Goal: Task Accomplishment & Management: Complete application form

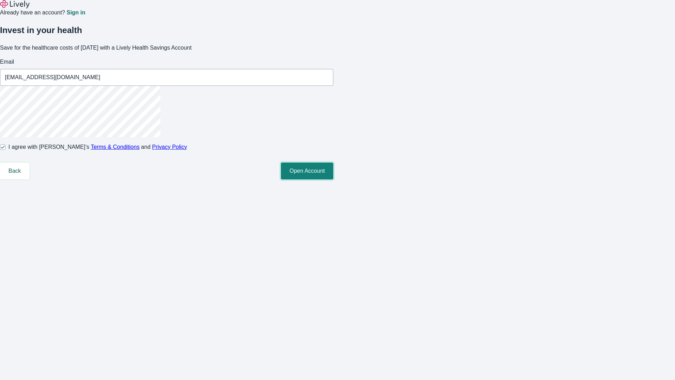
click at [333, 179] on button "Open Account" at bounding box center [307, 170] width 52 height 17
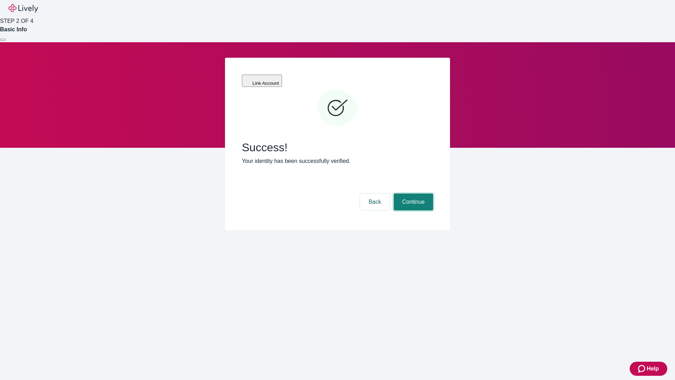
click at [412, 193] on button "Continue" at bounding box center [413, 201] width 39 height 17
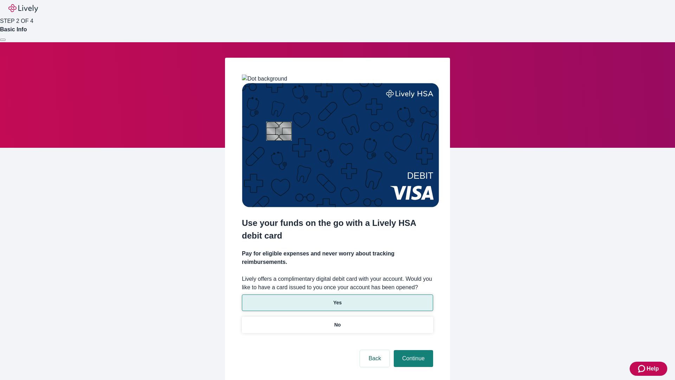
click at [337, 299] on p "Yes" at bounding box center [337, 302] width 8 height 7
click at [412, 350] on button "Continue" at bounding box center [413, 358] width 39 height 17
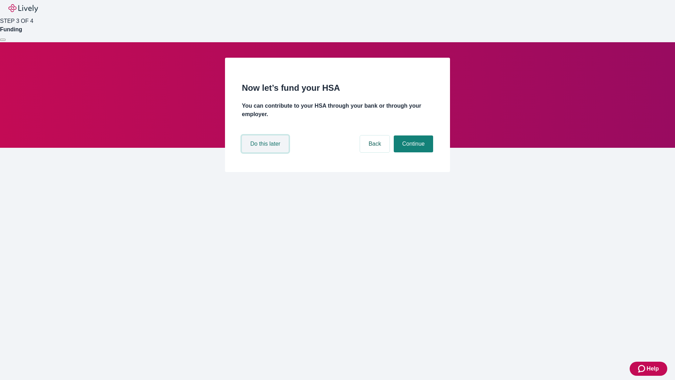
click at [266, 152] on button "Do this later" at bounding box center [265, 143] width 47 height 17
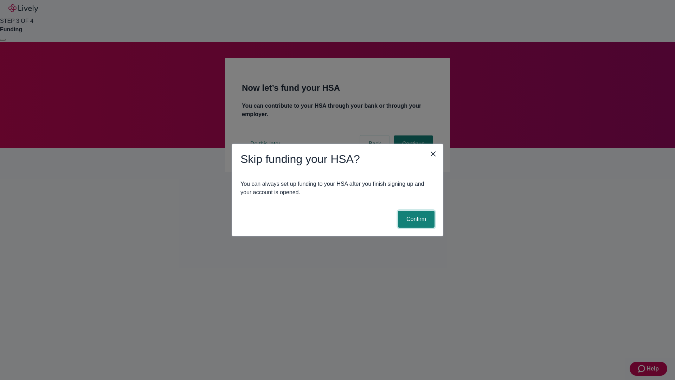
click at [415, 219] on button "Confirm" at bounding box center [416, 219] width 37 height 17
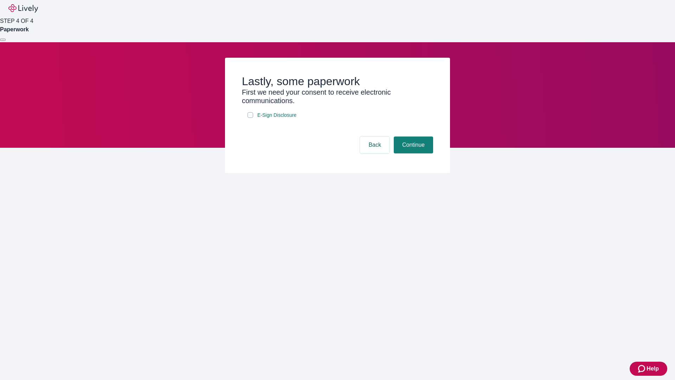
click at [250, 118] on input "E-Sign Disclosure" at bounding box center [251, 115] width 6 height 6
checkbox input "true"
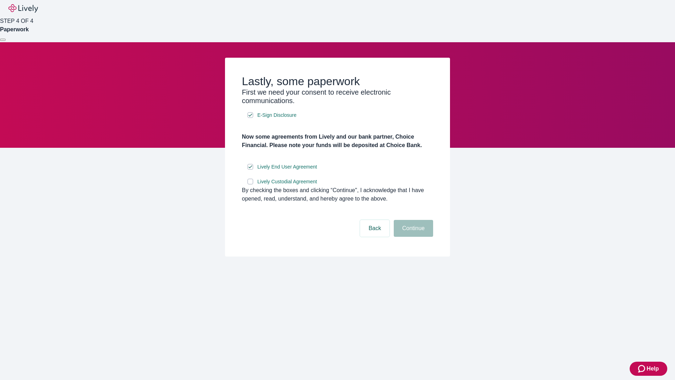
click at [250, 184] on input "Lively Custodial Agreement" at bounding box center [251, 182] width 6 height 6
checkbox input "true"
click at [412, 237] on button "Continue" at bounding box center [413, 228] width 39 height 17
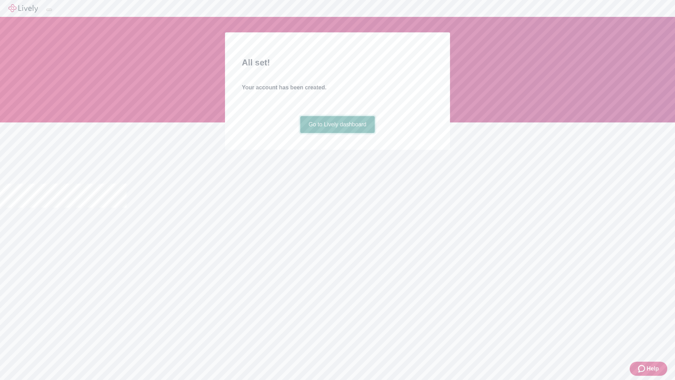
click at [337, 133] on link "Go to Lively dashboard" at bounding box center [337, 124] width 75 height 17
